Goal: Information Seeking & Learning: Learn about a topic

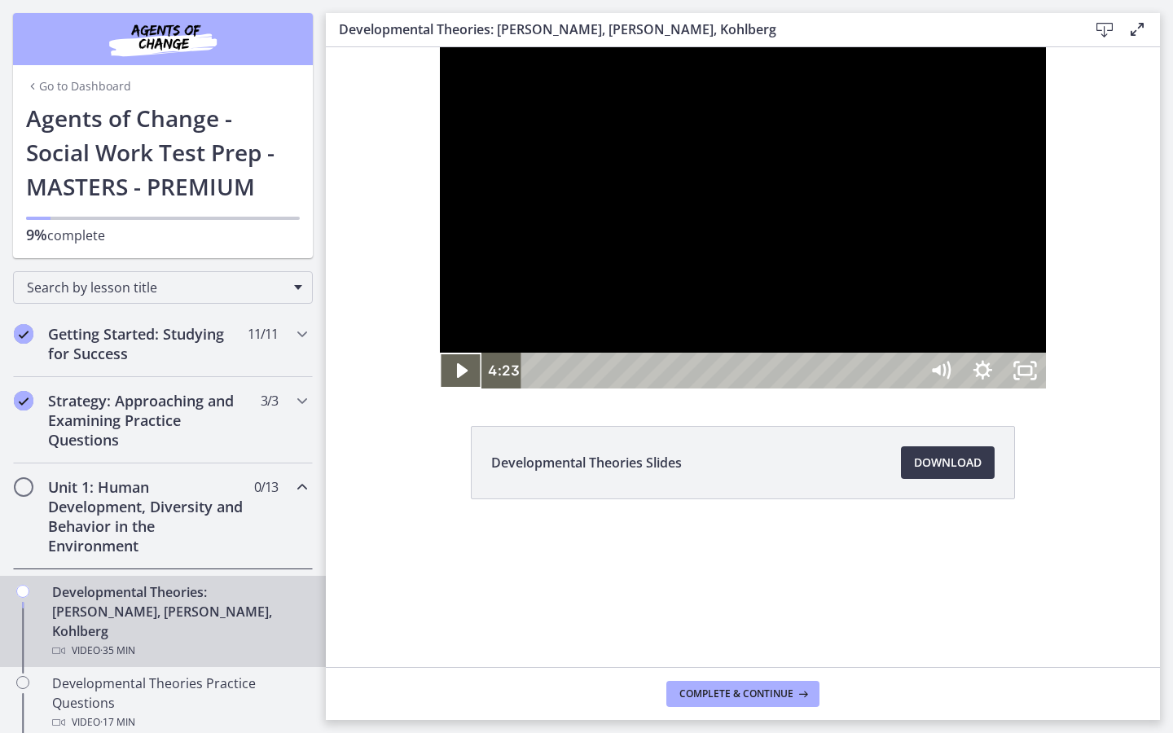
scroll to position [189, 0]
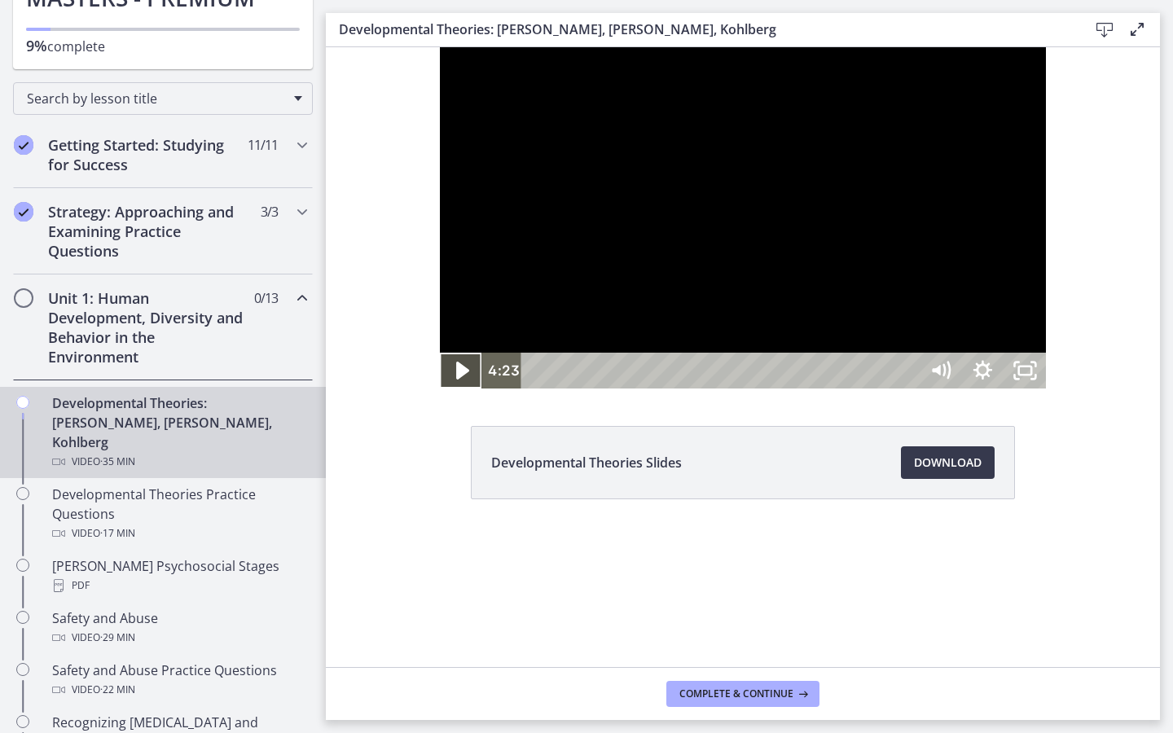
click at [456, 380] on icon "Play Video" at bounding box center [462, 371] width 13 height 18
click at [435, 393] on icon "Pause" at bounding box center [460, 371] width 51 height 43
click at [456, 380] on icon "Play Video" at bounding box center [462, 371] width 13 height 18
click at [455, 380] on icon "Pause" at bounding box center [462, 371] width 14 height 16
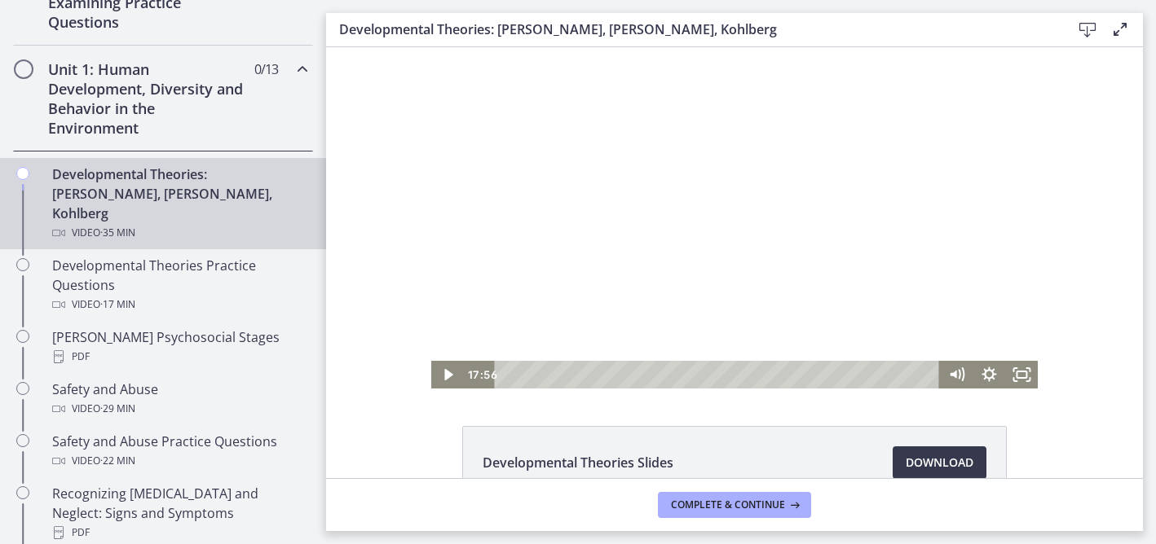
scroll to position [0, 0]
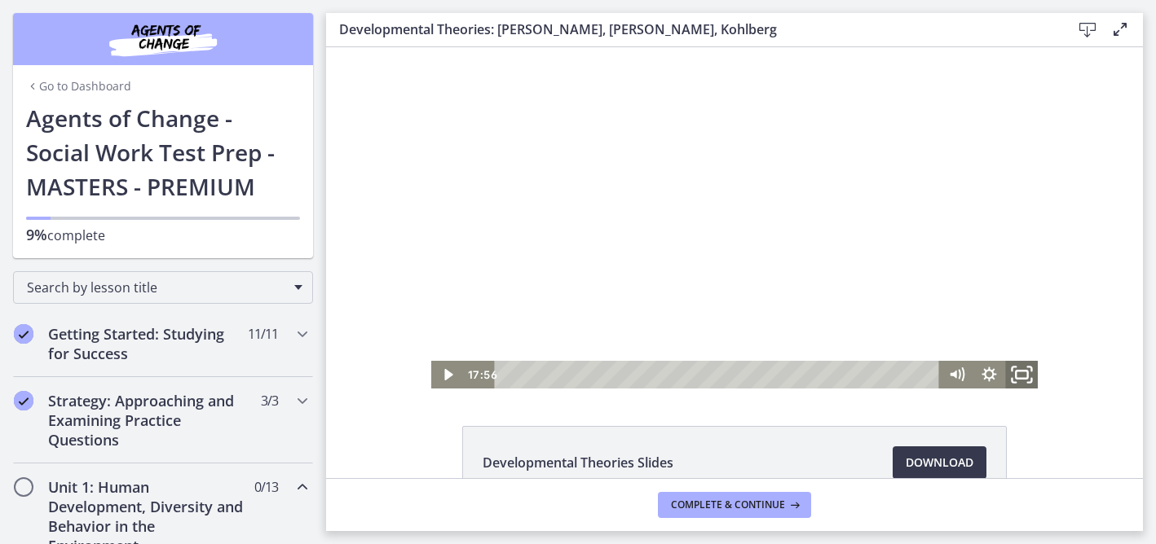
click at [1018, 376] on icon "Fullscreen" at bounding box center [1021, 375] width 39 height 33
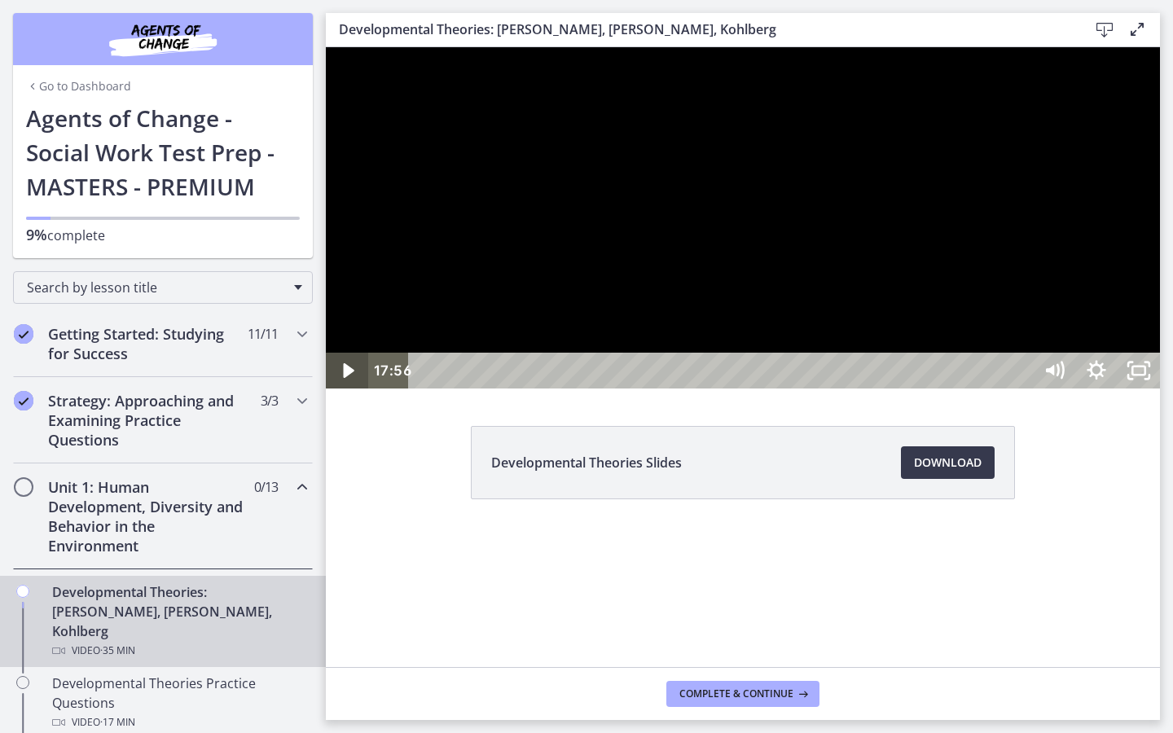
click at [346, 378] on icon "Play Video" at bounding box center [348, 370] width 11 height 15
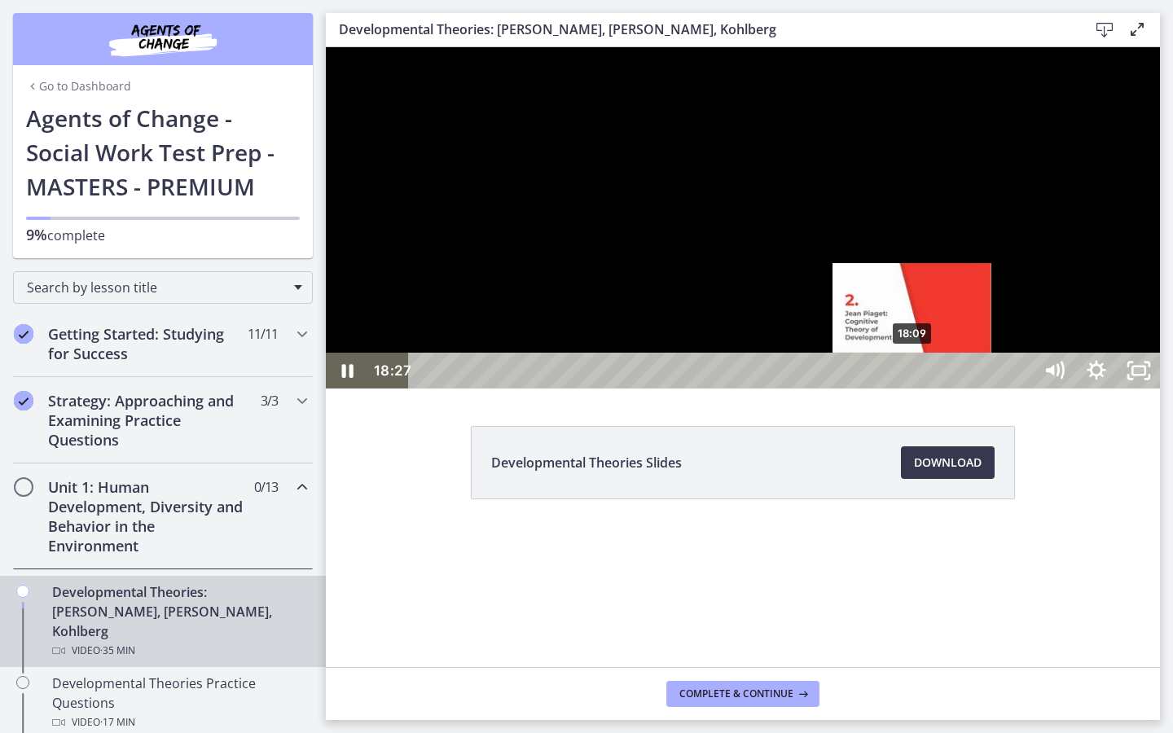
click at [914, 389] on div "18:09" at bounding box center [724, 371] width 598 height 36
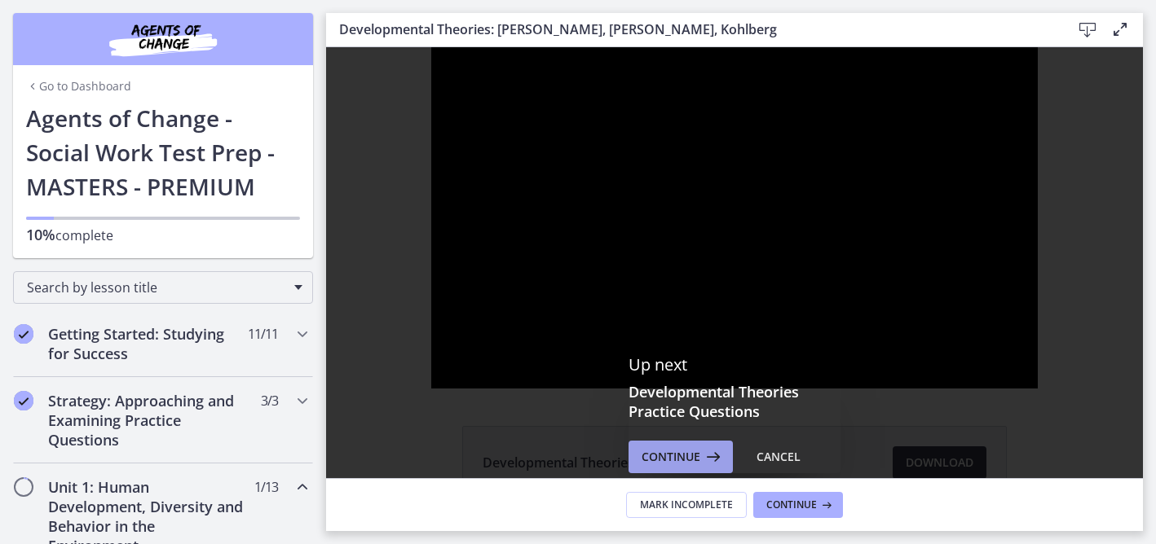
click at [667, 451] on span "Continue" at bounding box center [670, 457] width 59 height 20
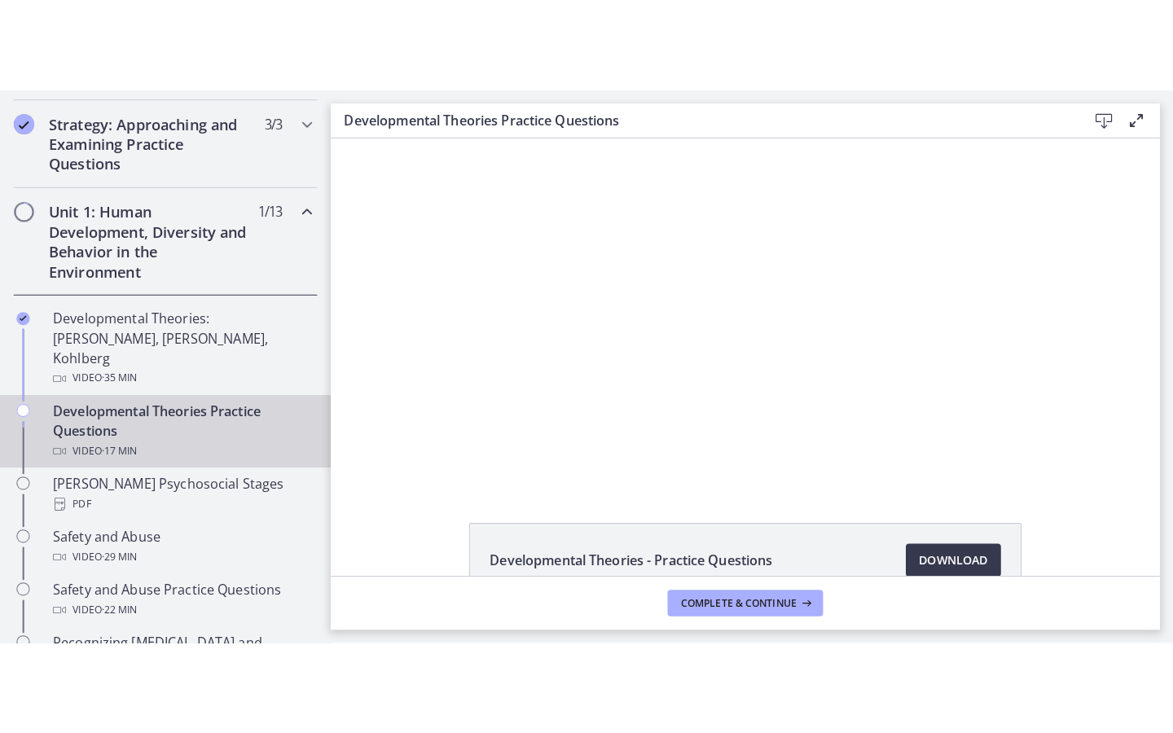
scroll to position [255, 0]
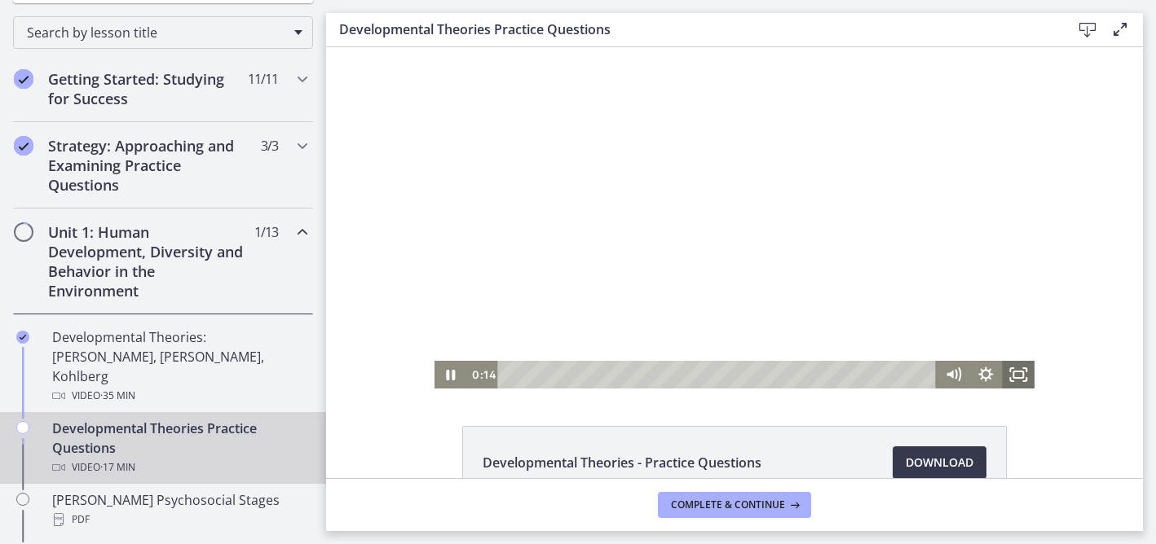
click at [1019, 372] on icon "Fullscreen" at bounding box center [1018, 375] width 33 height 28
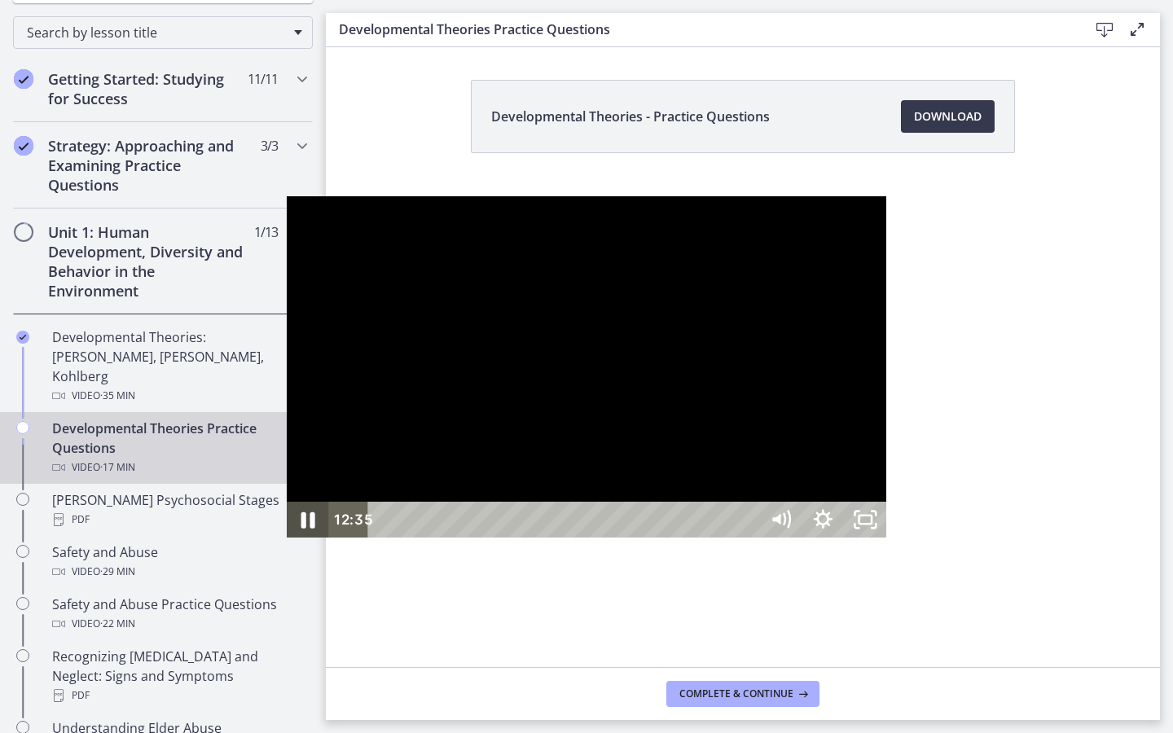
click at [302, 528] on icon "Pause" at bounding box center [309, 520] width 14 height 16
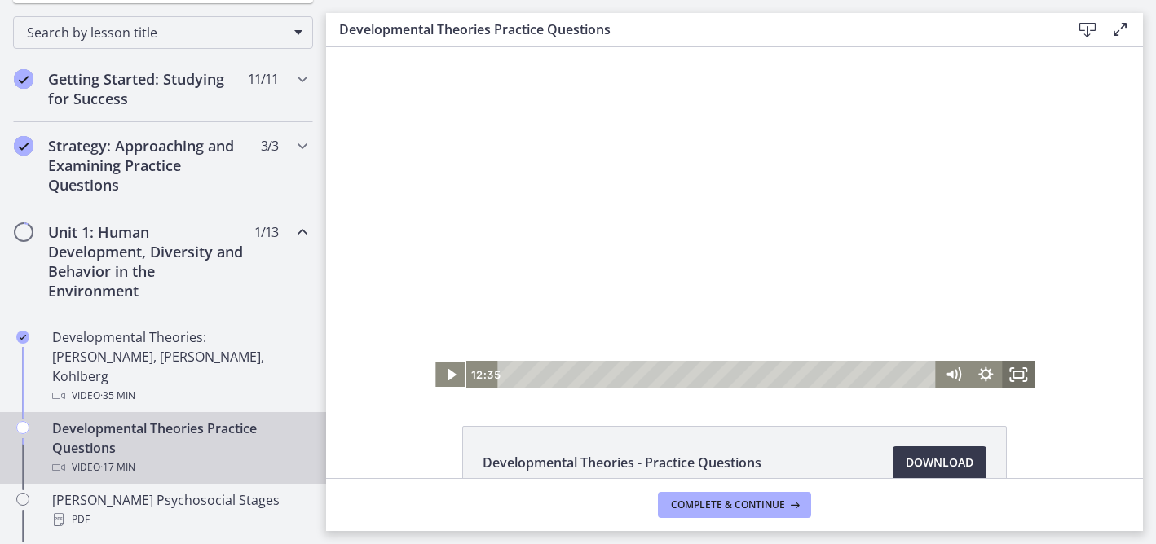
click at [1020, 376] on icon "Fullscreen" at bounding box center [1018, 375] width 33 height 28
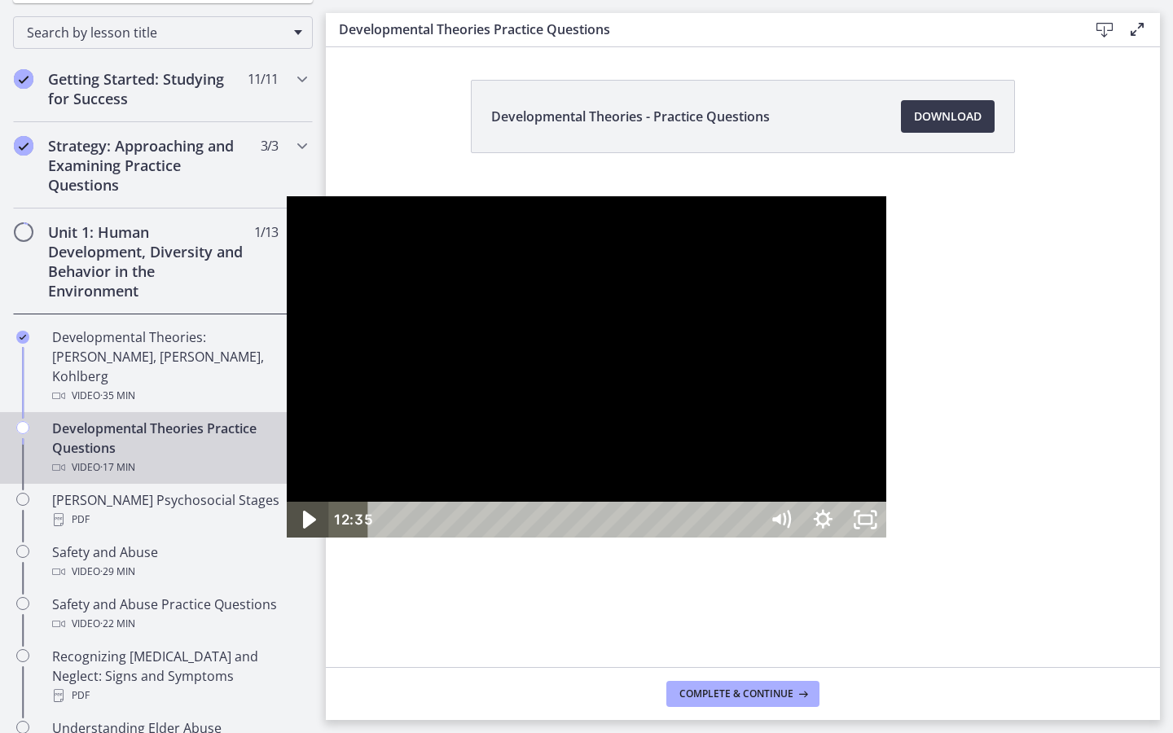
click at [284, 541] on icon "Play Video" at bounding box center [309, 519] width 51 height 43
click at [302, 527] on icon "Pause" at bounding box center [307, 520] width 11 height 14
click at [303, 529] on icon "Play Video" at bounding box center [309, 520] width 13 height 18
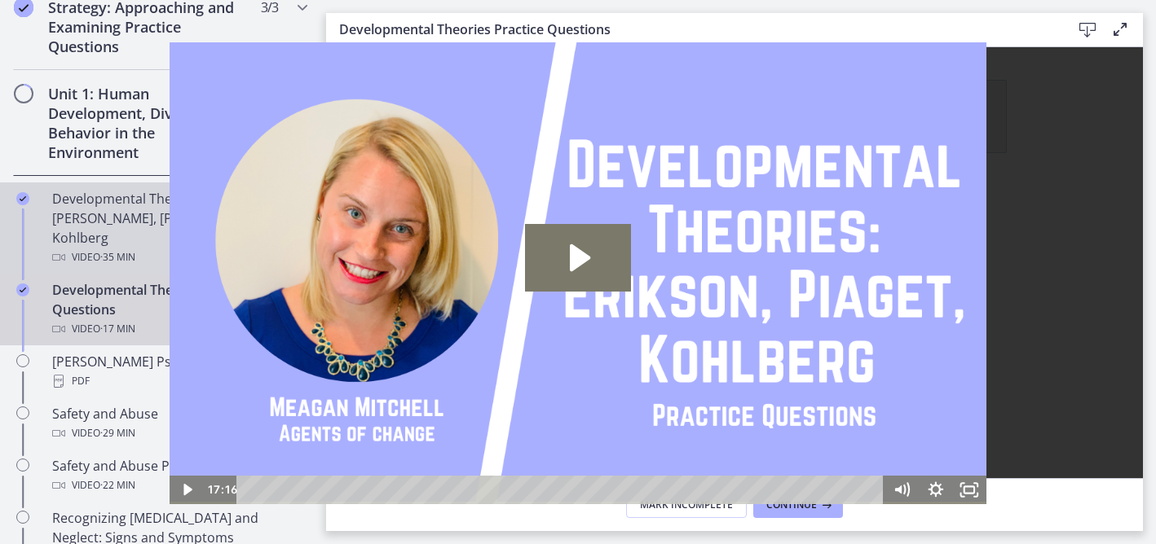
scroll to position [395, 0]
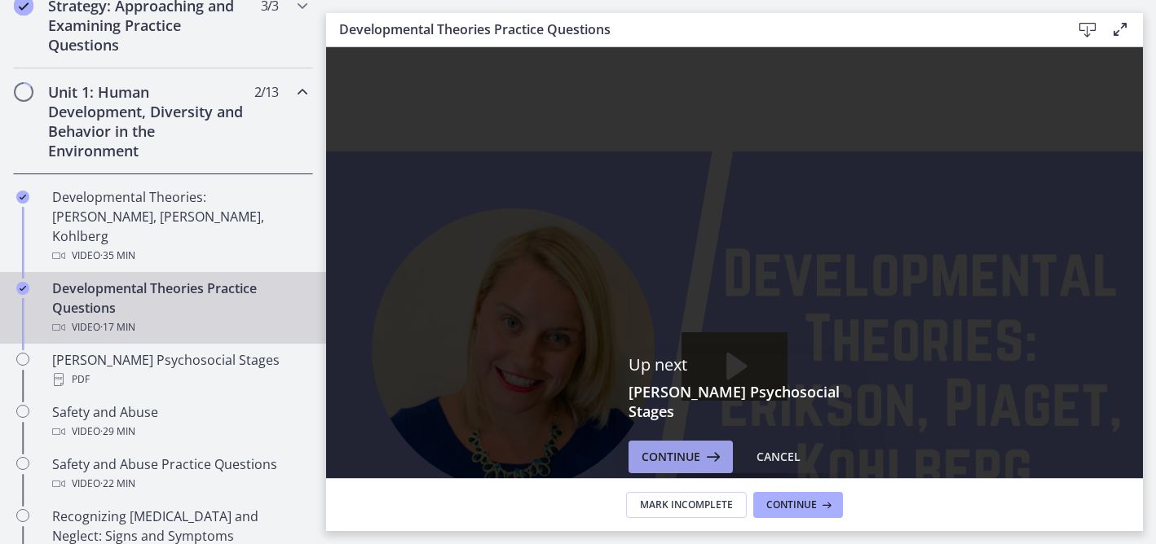
click at [708, 447] on icon at bounding box center [711, 457] width 23 height 20
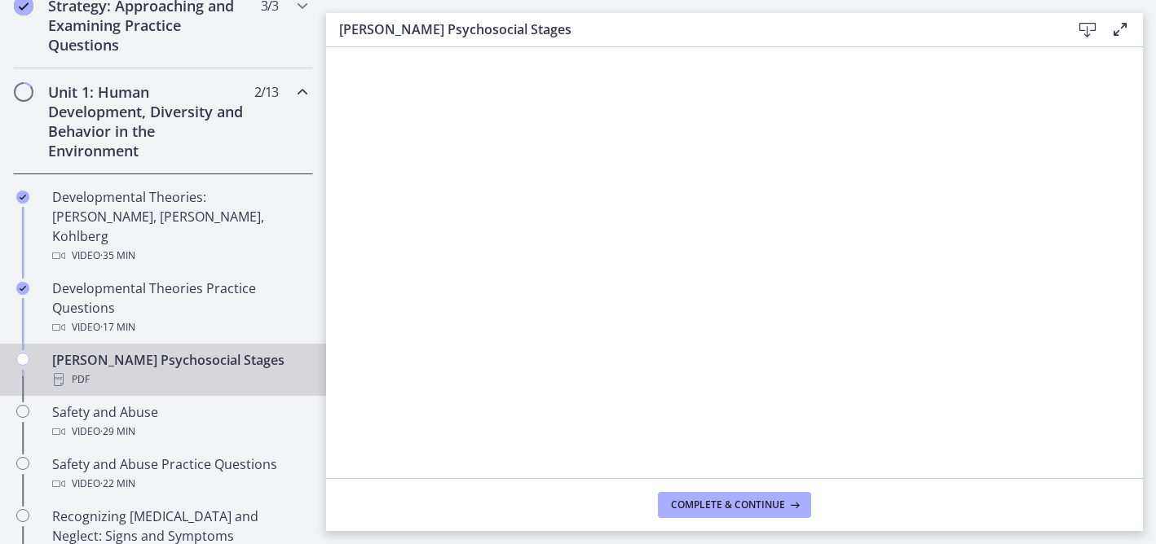
click at [1086, 29] on icon at bounding box center [1087, 30] width 20 height 20
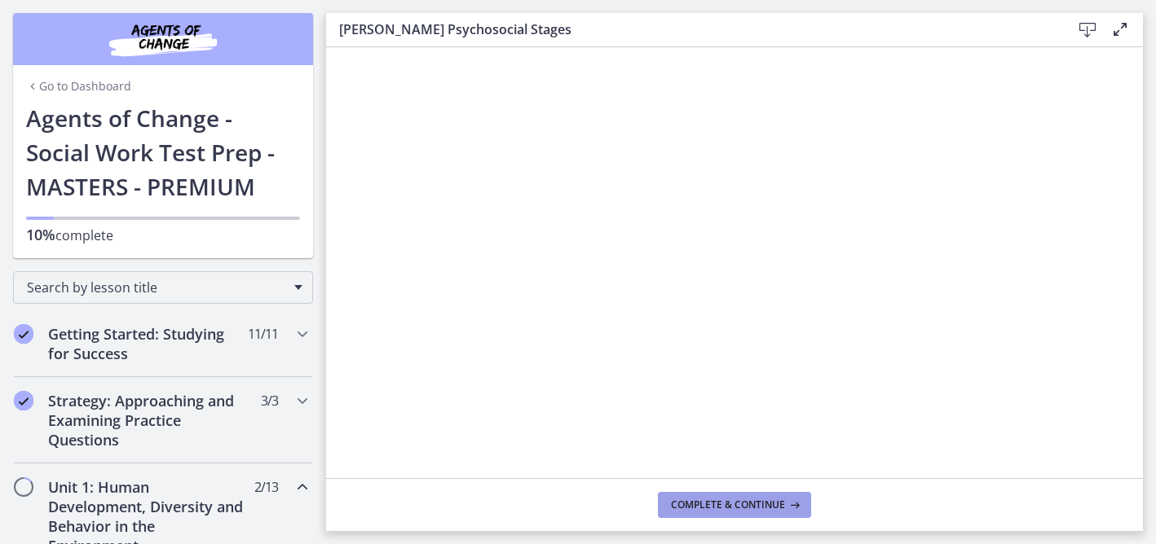
click at [773, 510] on span "Complete & continue" at bounding box center [728, 505] width 114 height 13
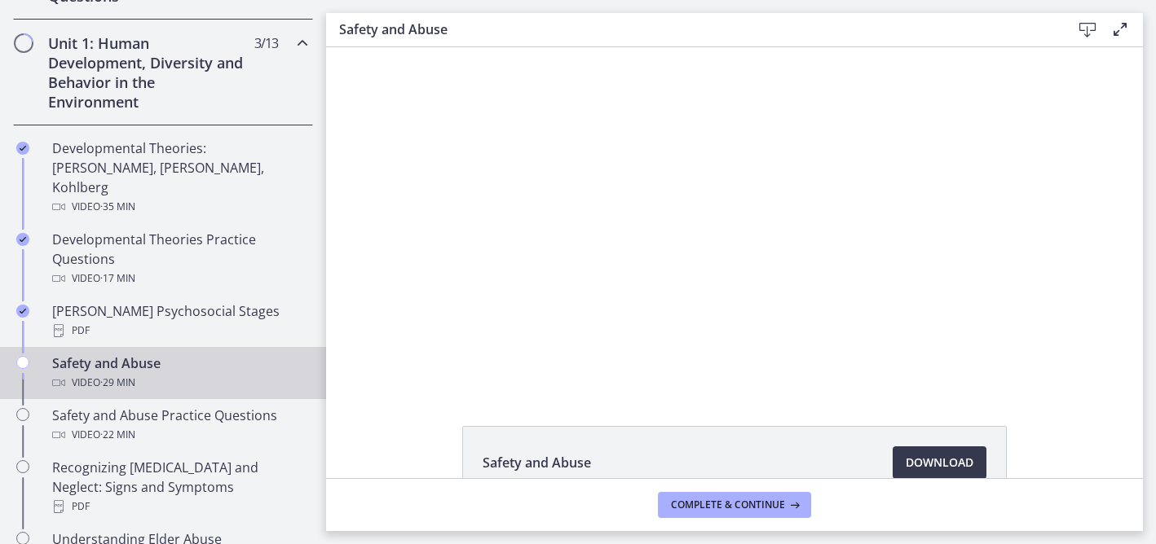
scroll to position [456, 0]
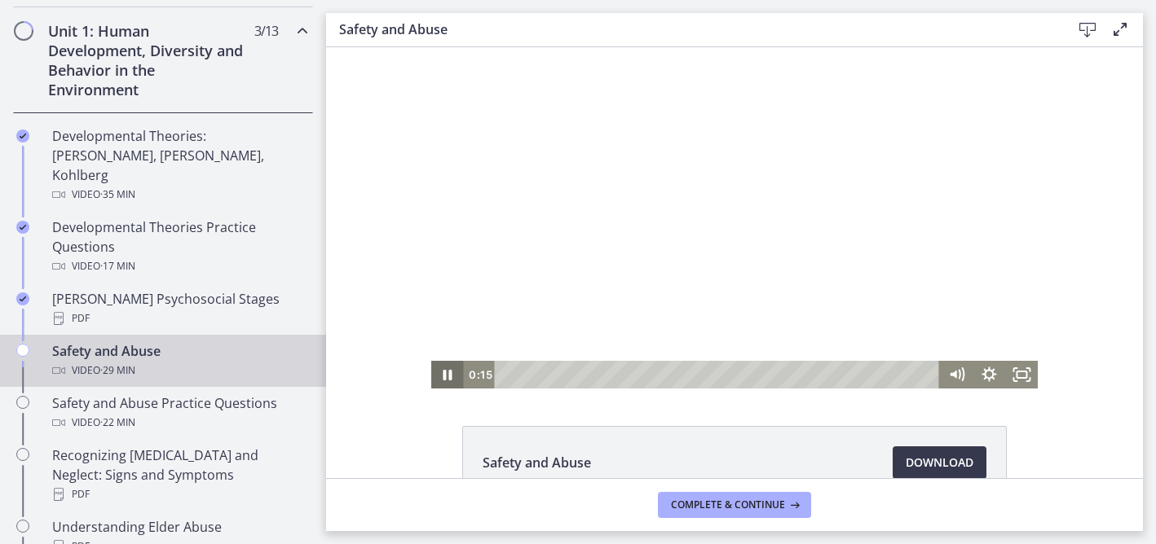
click at [450, 378] on icon "Pause" at bounding box center [447, 375] width 9 height 11
